Goal: Task Accomplishment & Management: Manage account settings

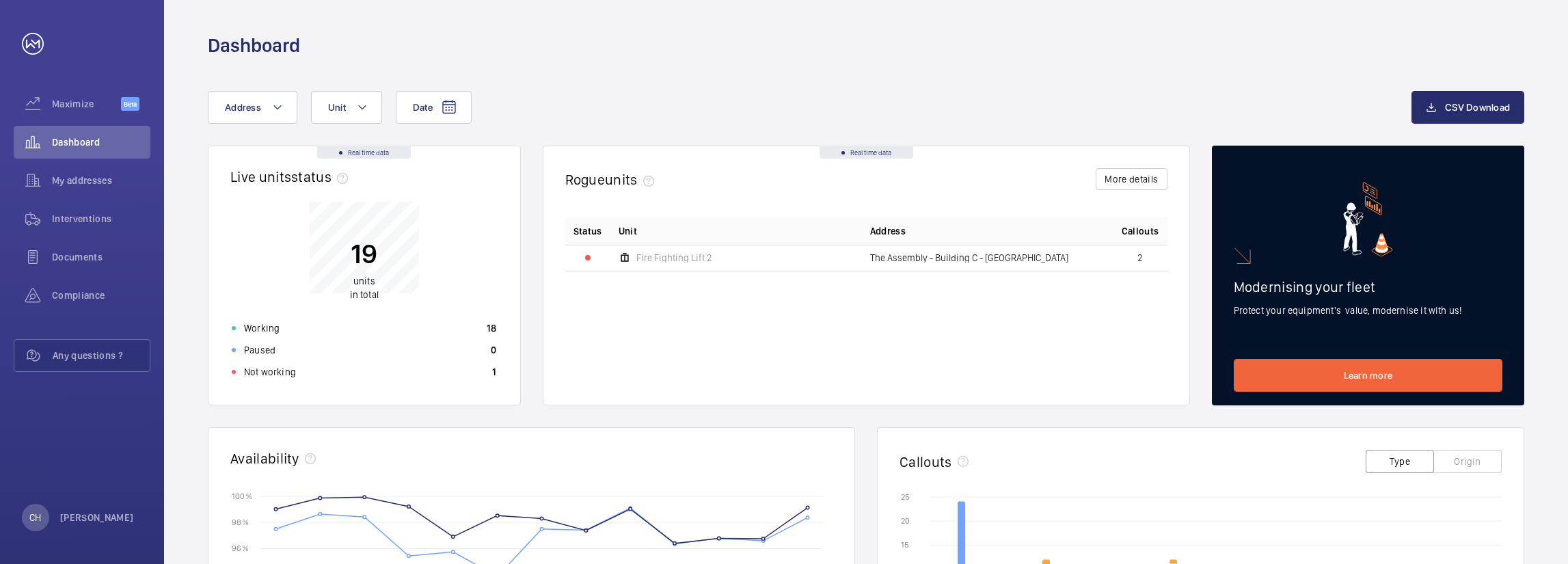
click at [767, 255] on td "Fire Fighting Lift 2" at bounding box center [736, 257] width 252 height 26
click at [663, 250] on div "Fire Fighting Lift 2" at bounding box center [665, 257] width 93 height 16
click at [990, 266] on td "The Assembly - Building C - [GEOGRAPHIC_DATA]" at bounding box center [987, 257] width 252 height 26
click at [956, 257] on span "The Assembly - Building C - [GEOGRAPHIC_DATA]" at bounding box center [969, 257] width 198 height 9
click at [1110, 180] on button "More details" at bounding box center [1131, 179] width 71 height 22
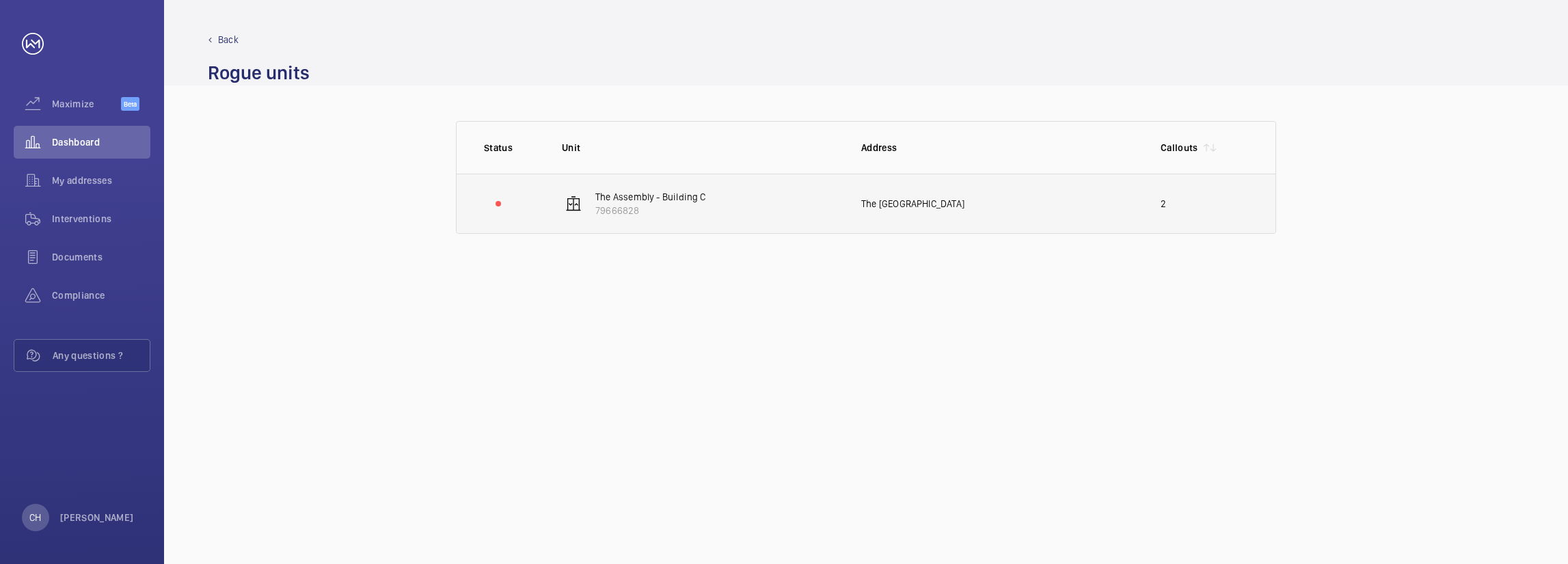
click at [749, 205] on td "The Assembly - Building C 79666828" at bounding box center [690, 204] width 299 height 60
